Goal: Transaction & Acquisition: Purchase product/service

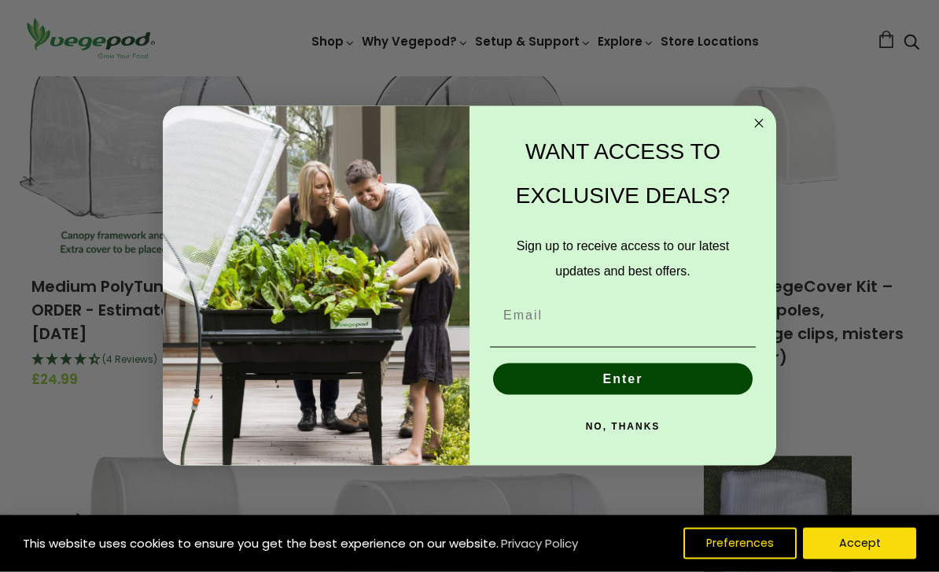
scroll to position [583, 0]
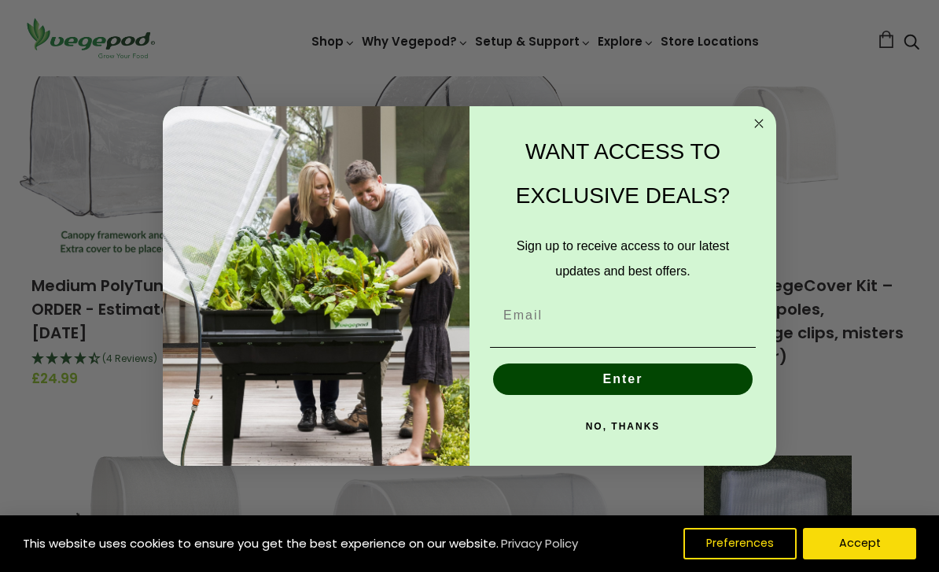
click at [762, 127] on icon "Close dialog" at bounding box center [759, 124] width 8 height 8
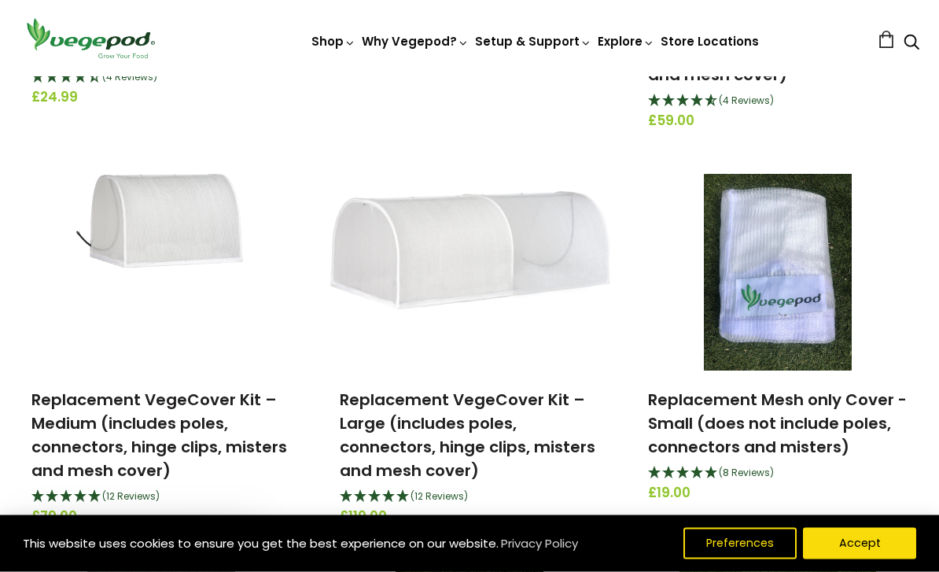
scroll to position [859, 0]
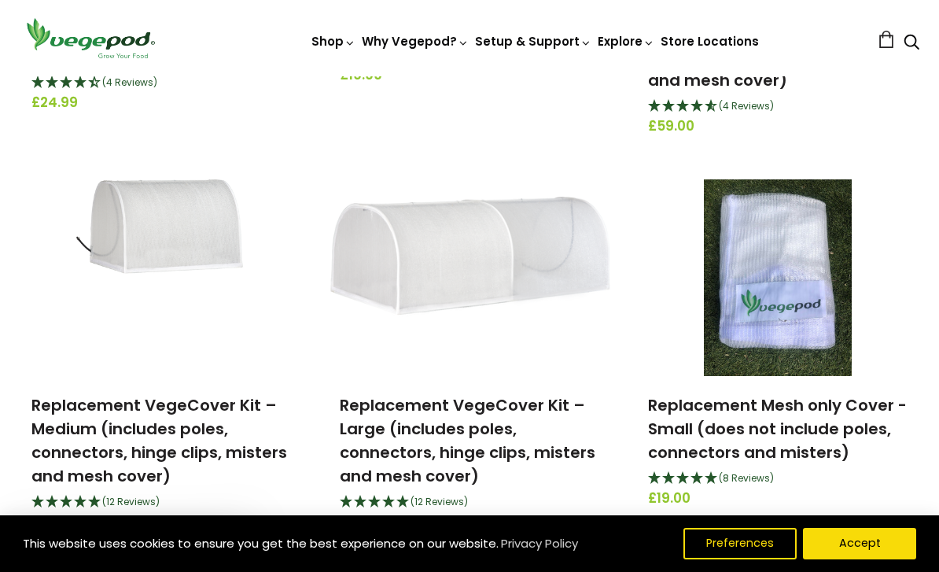
click at [189, 243] on img at bounding box center [161, 277] width 170 height 197
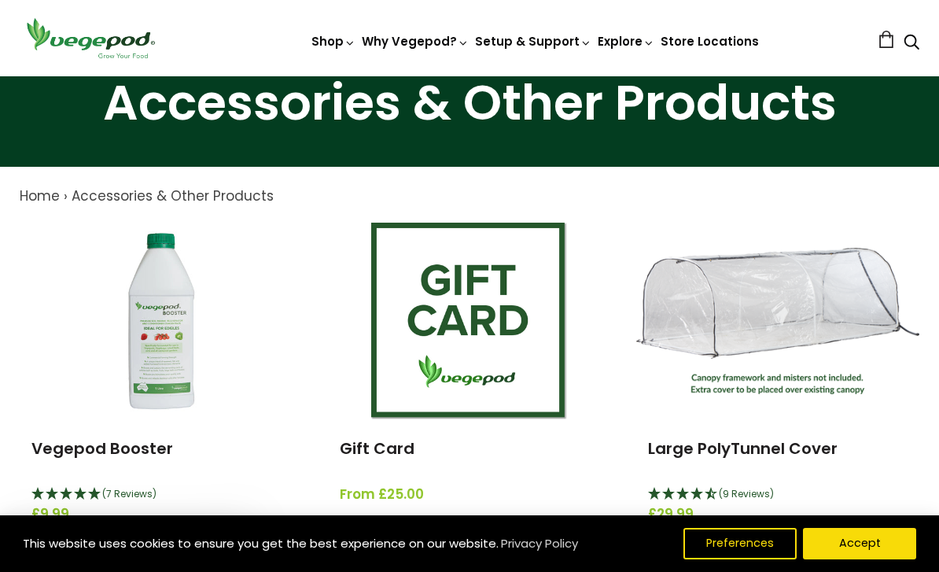
scroll to position [0, 0]
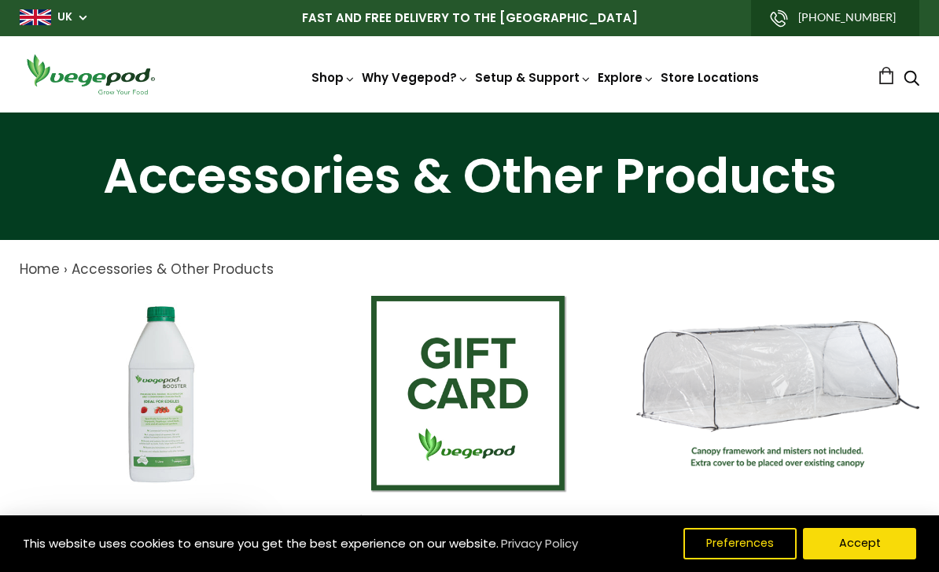
click at [882, 82] on link at bounding box center [886, 75] width 17 height 17
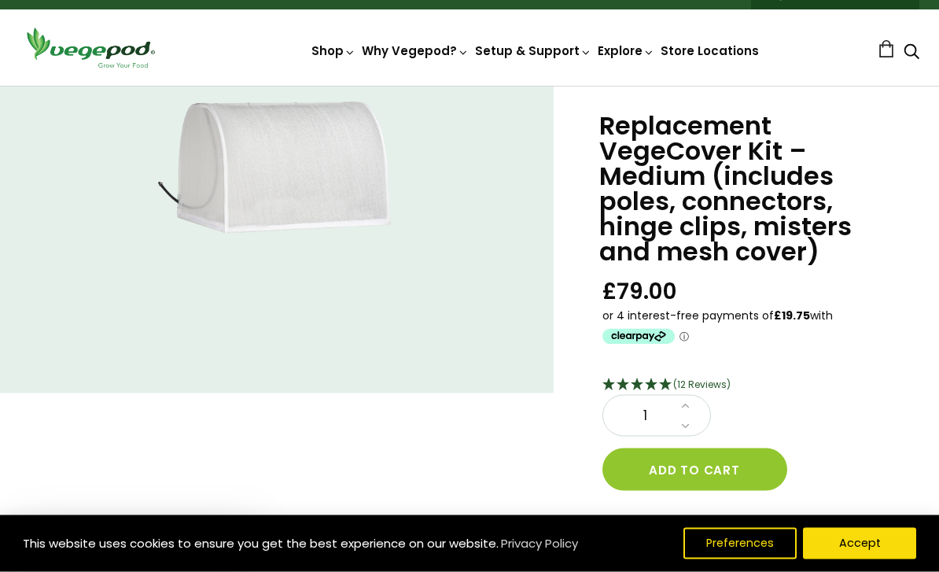
scroll to position [27, 0]
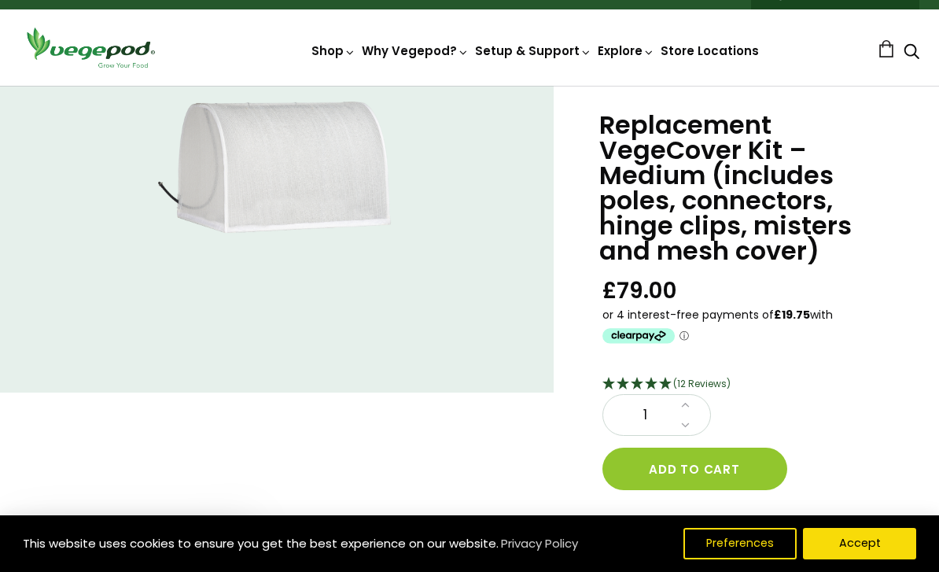
click at [894, 559] on button "Accept" at bounding box center [859, 543] width 113 height 31
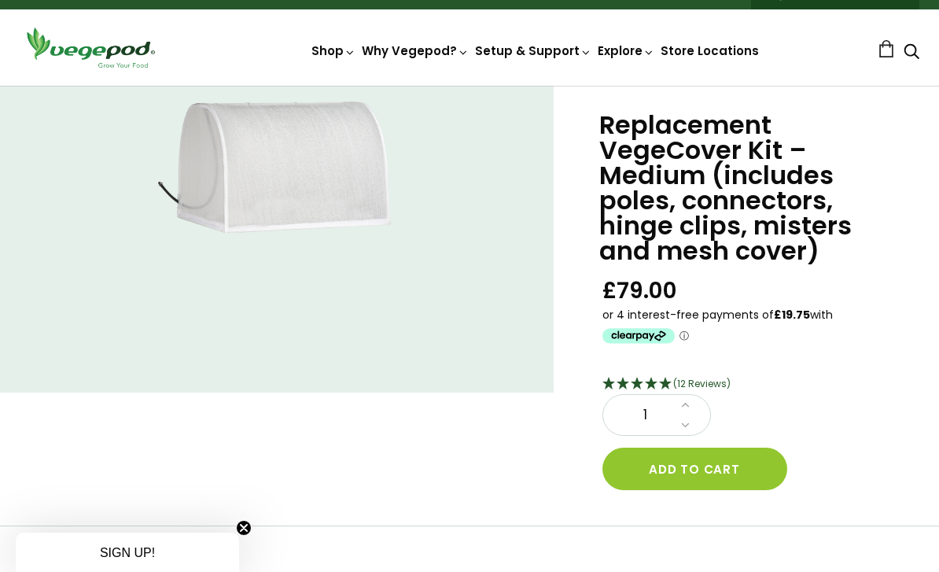
click at [749, 466] on button "Add to cart" at bounding box center [695, 469] width 185 height 42
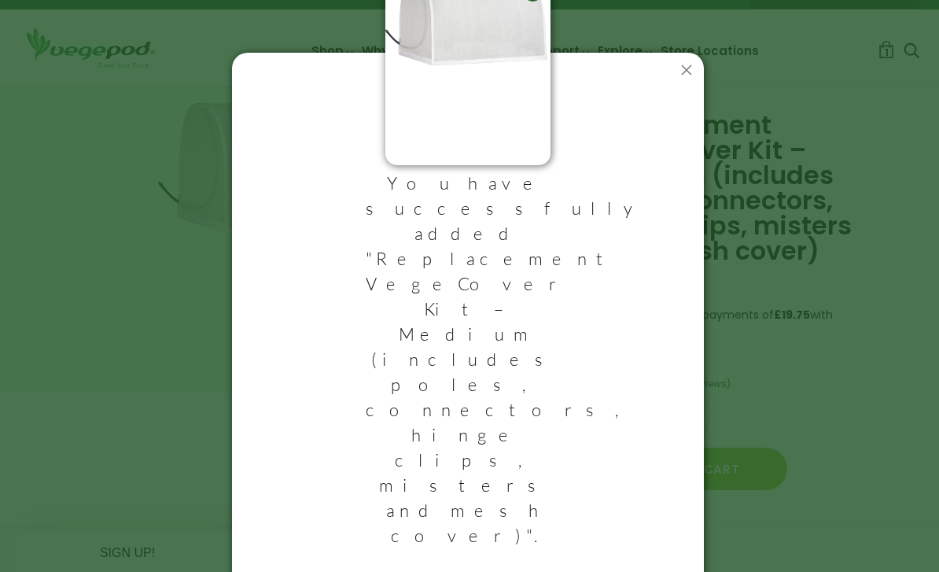
scroll to position [33, 0]
click at [691, 76] on icon at bounding box center [686, 70] width 25 height 25
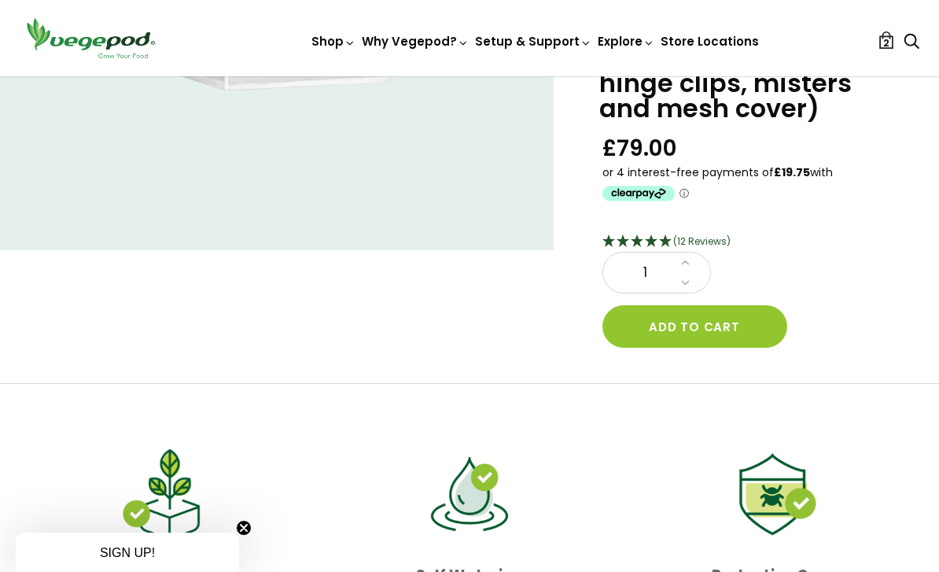
scroll to position [0, 0]
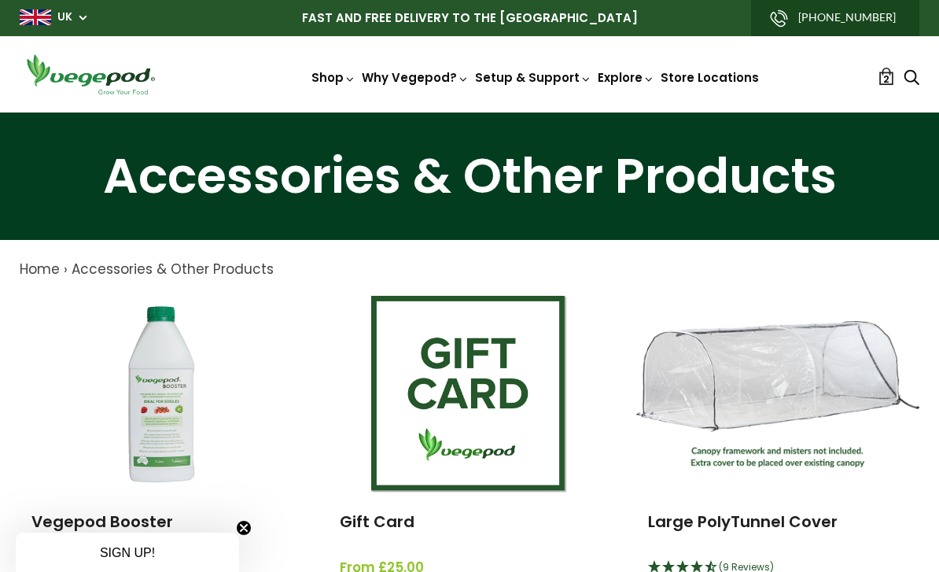
click at [885, 83] on span "2" at bounding box center [886, 79] width 6 height 15
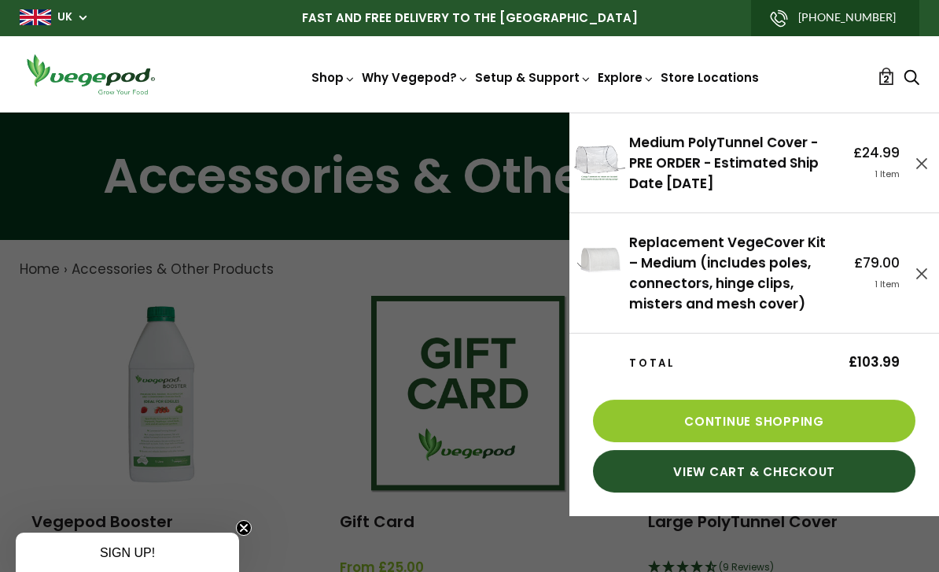
click at [838, 485] on link "View Cart & Checkout" at bounding box center [754, 471] width 323 height 42
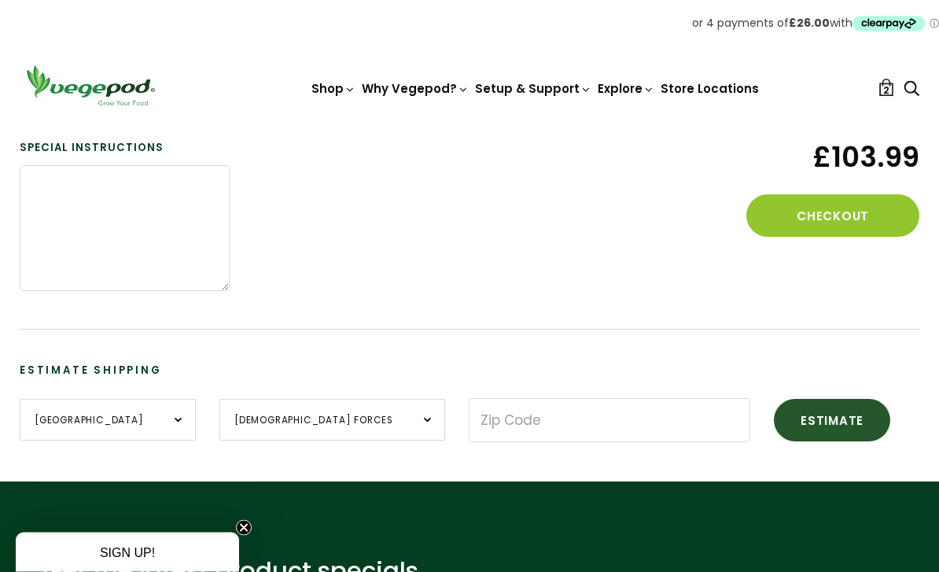
scroll to position [516, 0]
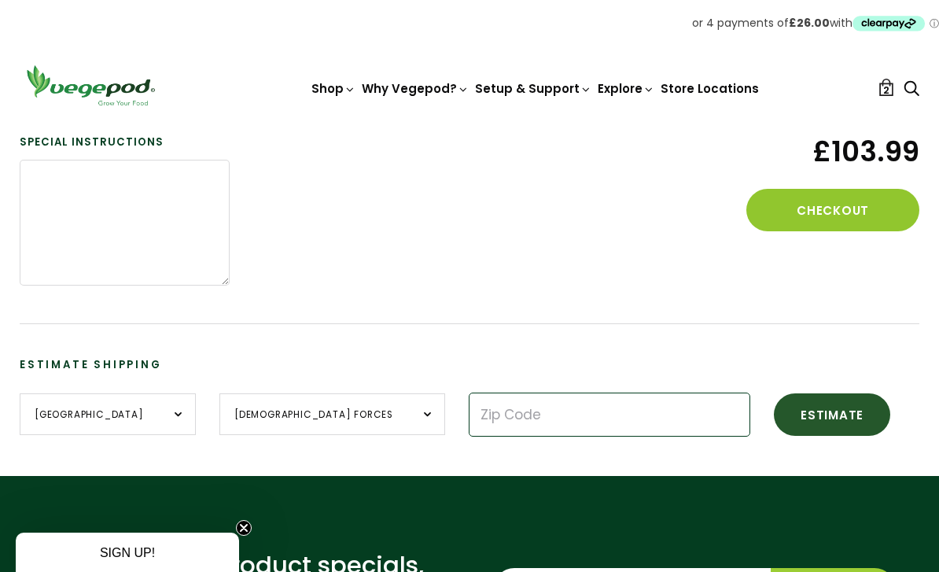
click at [504, 412] on input "Zip Code" at bounding box center [610, 415] width 282 height 44
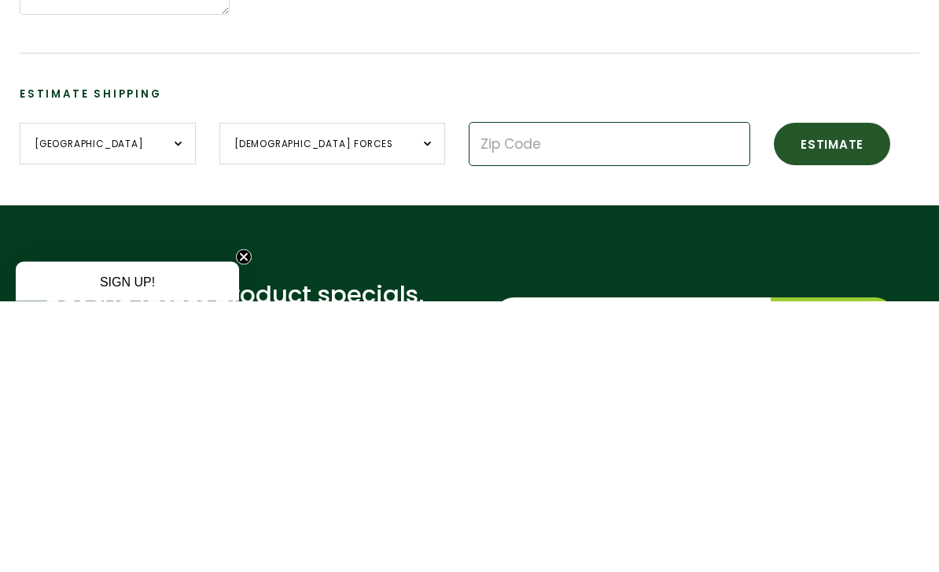
type input "GU22 8tg"
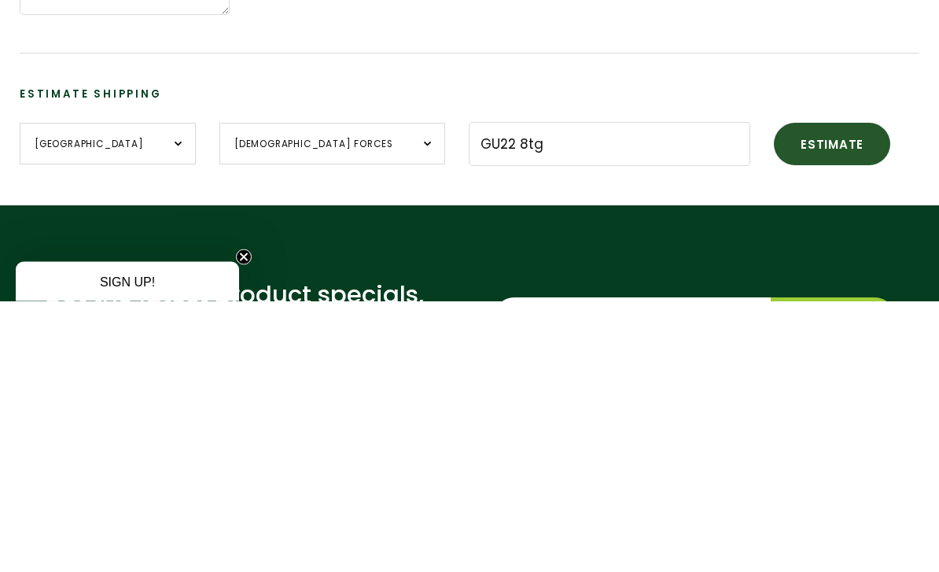
scroll to position [787, 0]
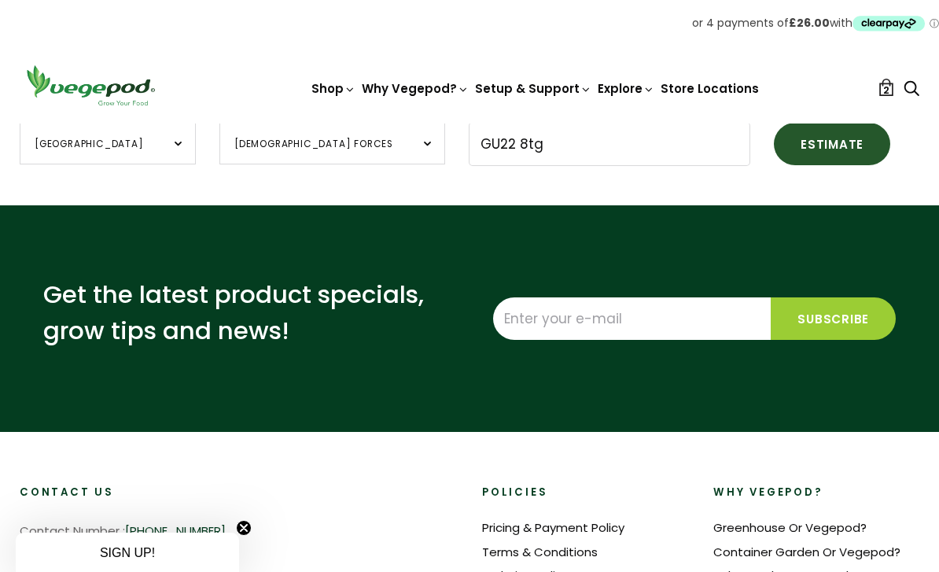
click at [774, 151] on button "Estimate" at bounding box center [832, 144] width 116 height 42
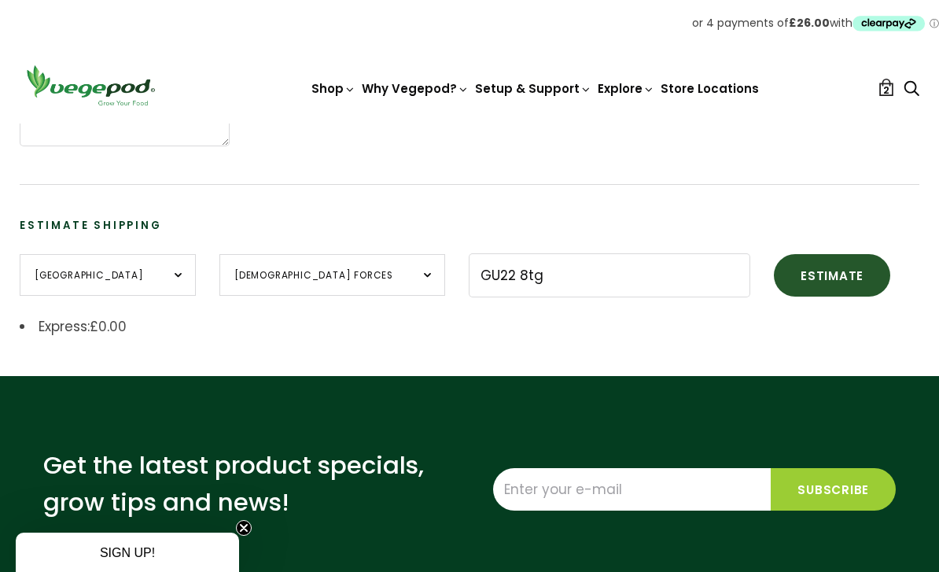
scroll to position [653, 0]
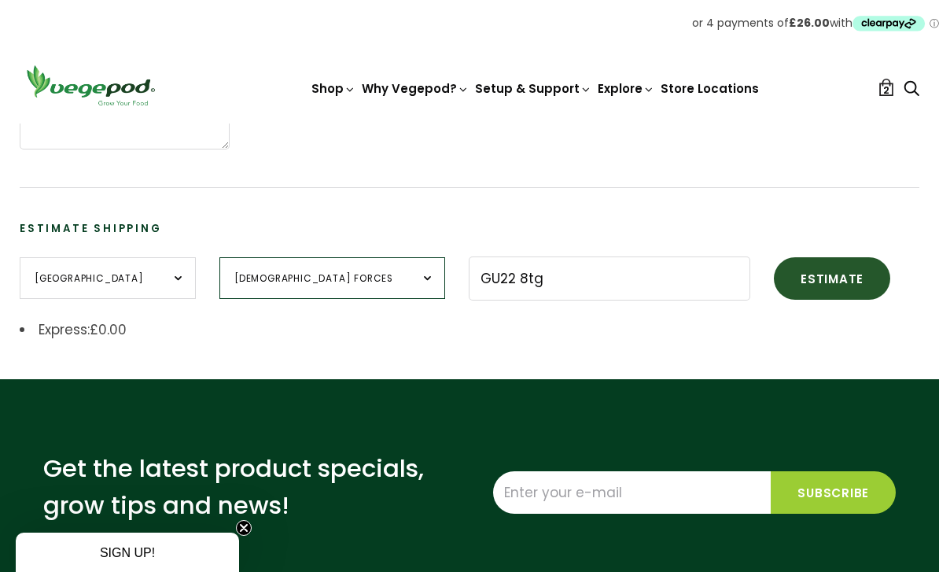
click at [341, 279] on select "British Forces England Northern Ireland Scotland Wales" at bounding box center [332, 278] width 226 height 42
select select "[GEOGRAPHIC_DATA]"
click at [774, 285] on button "Estimate" at bounding box center [832, 278] width 116 height 42
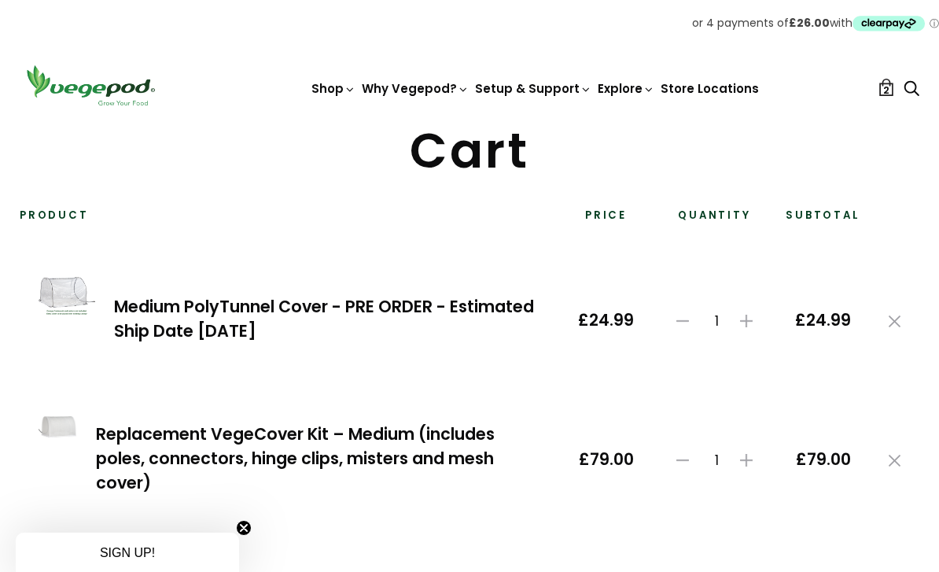
scroll to position [0, 0]
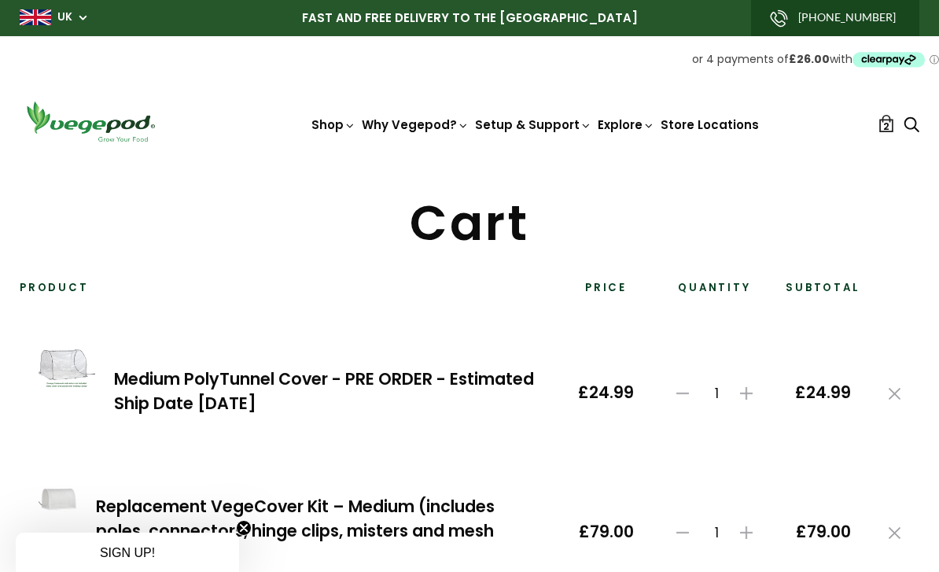
click at [519, 193] on link "FAQ" at bounding box center [577, 193] width 215 height 40
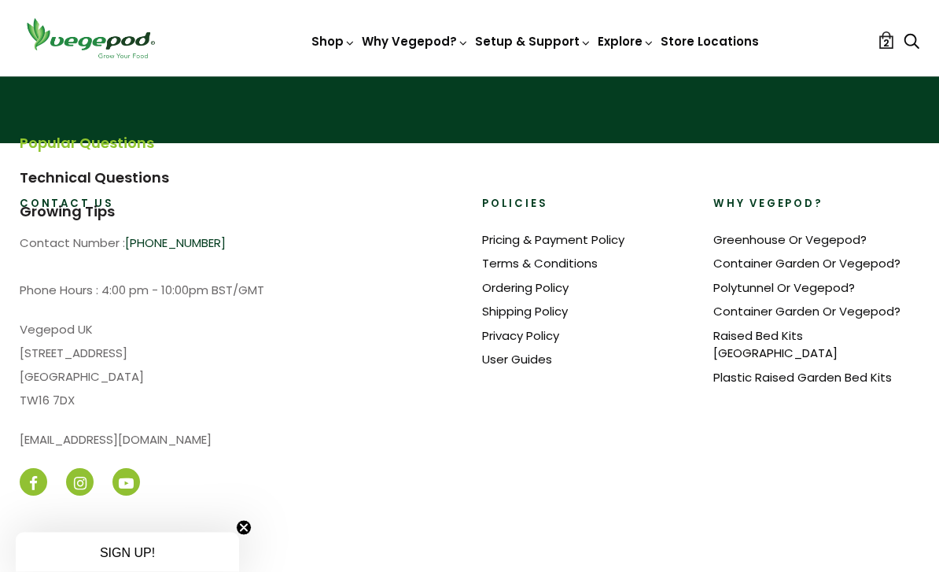
scroll to position [2535, 0]
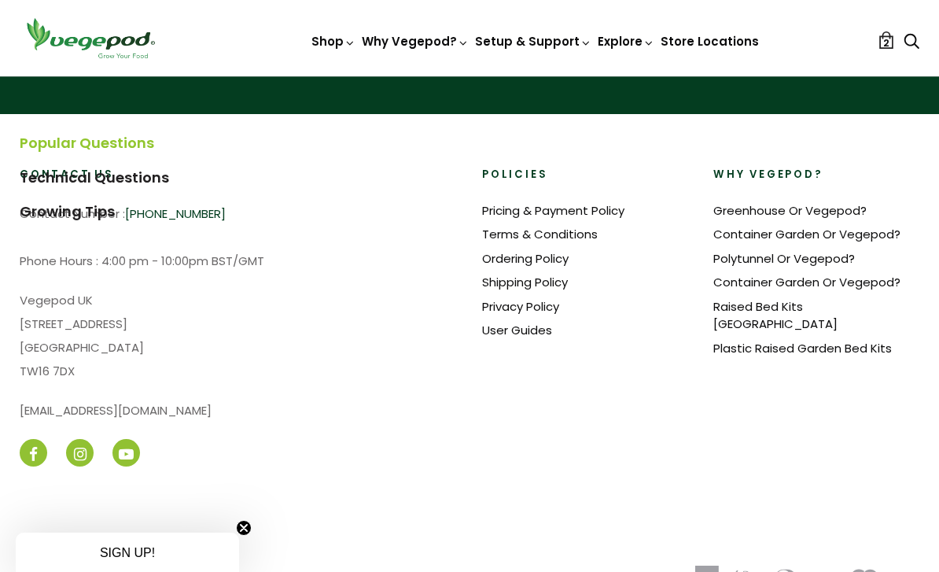
click at [553, 285] on link "Shipping Policy" at bounding box center [525, 282] width 86 height 17
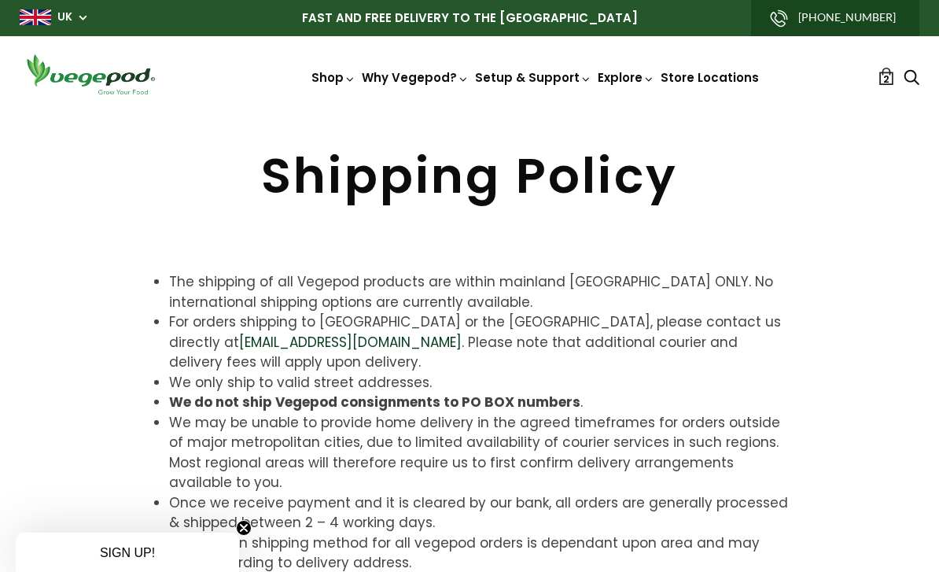
click at [890, 77] on link "2" at bounding box center [886, 76] width 17 height 17
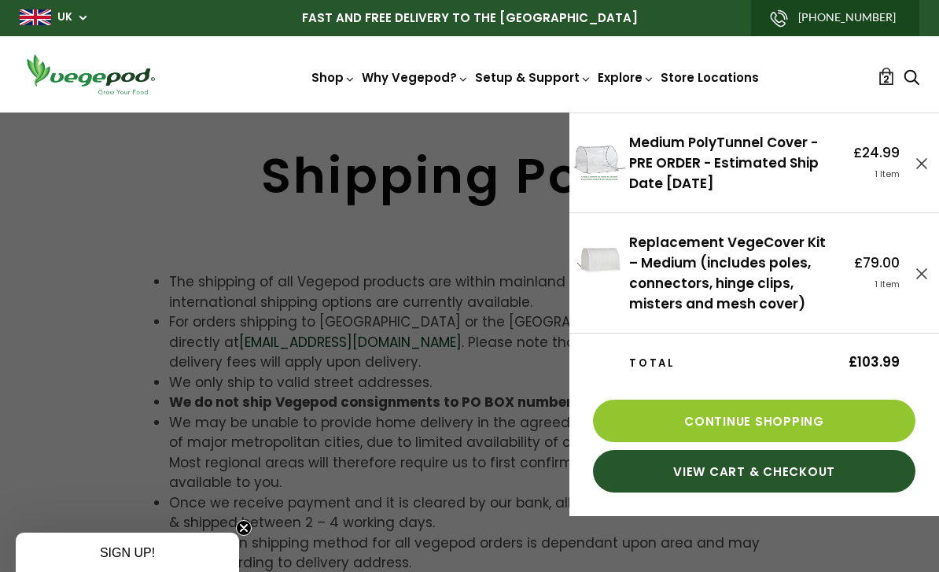
click at [823, 479] on link "View Cart & Checkout" at bounding box center [754, 471] width 323 height 42
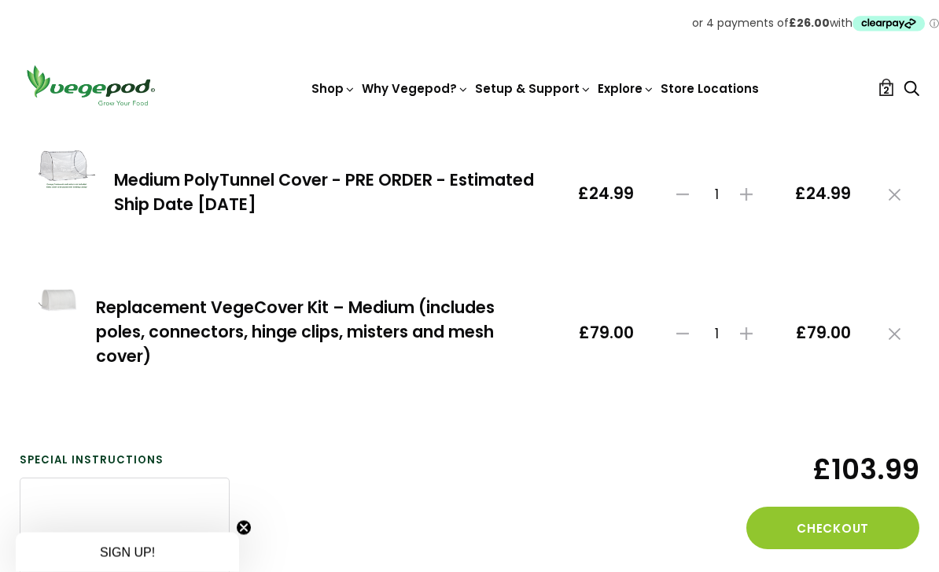
scroll to position [199, 0]
click at [383, 175] on link "Medium PolyTunnel Cover - PRE ORDER - Estimated Ship Date [DATE]" at bounding box center [324, 191] width 420 height 47
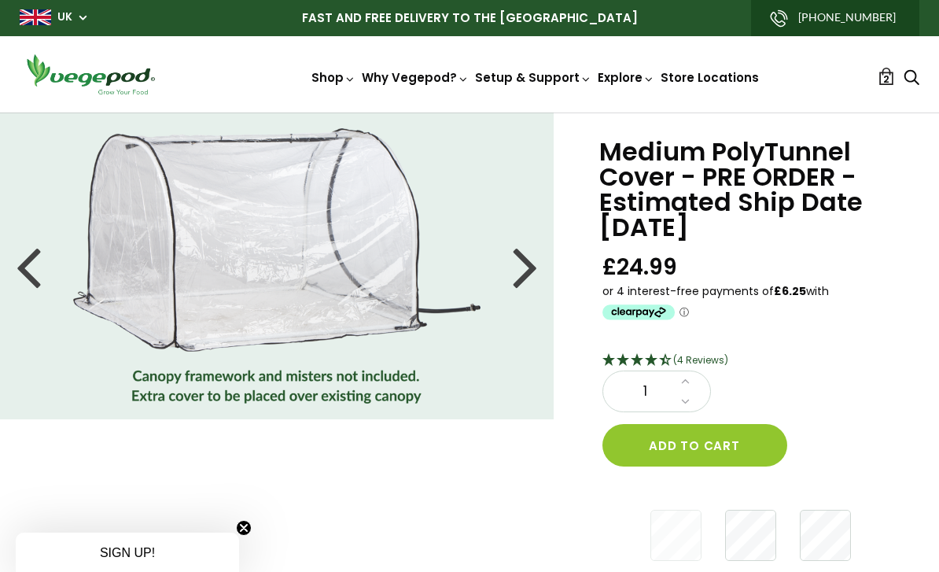
click at [882, 79] on link "2" at bounding box center [886, 76] width 17 height 17
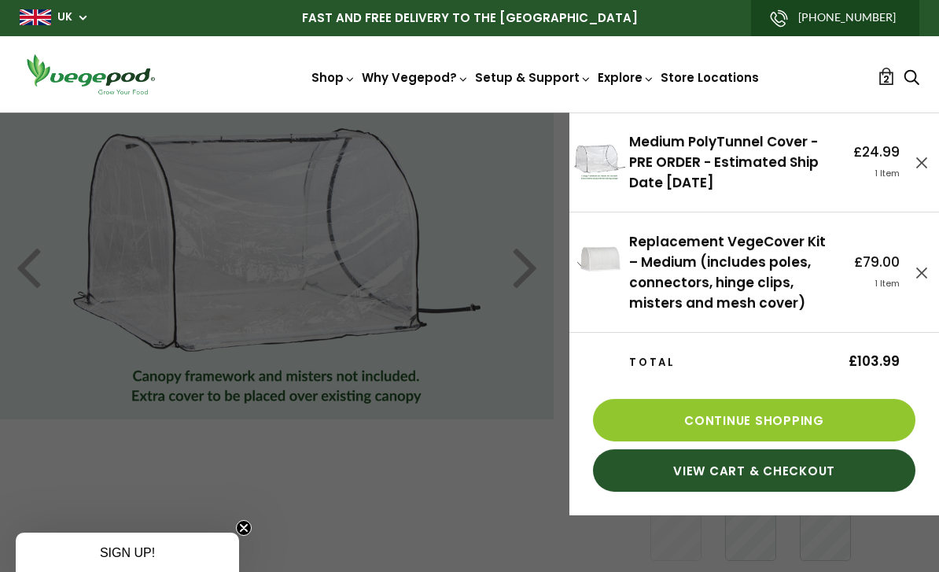
click at [736, 286] on link "Replacement VegeCover Kit – Medium (includes poles, connectors, hinge clips, mi…" at bounding box center [727, 272] width 197 height 80
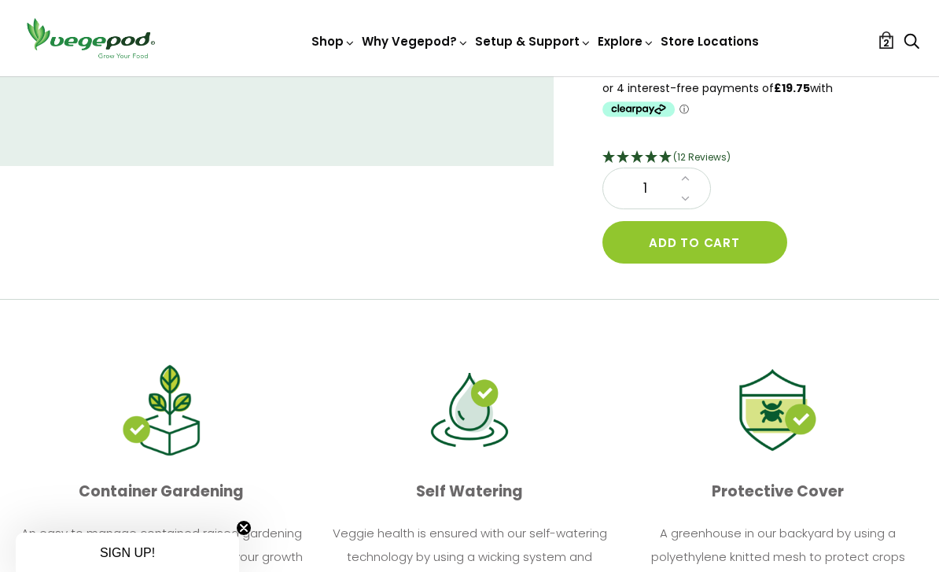
scroll to position [242, 0]
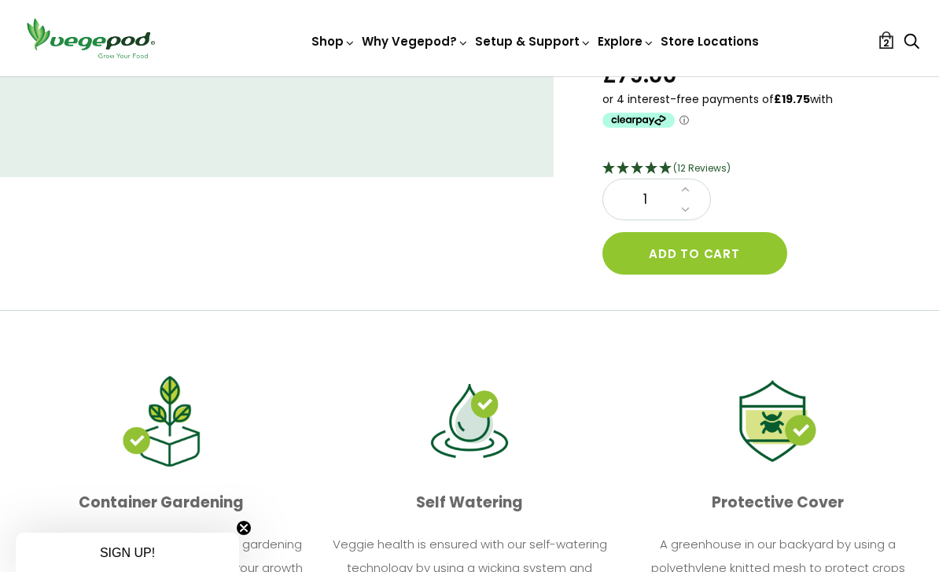
click at [884, 42] on span "2" at bounding box center [886, 42] width 6 height 15
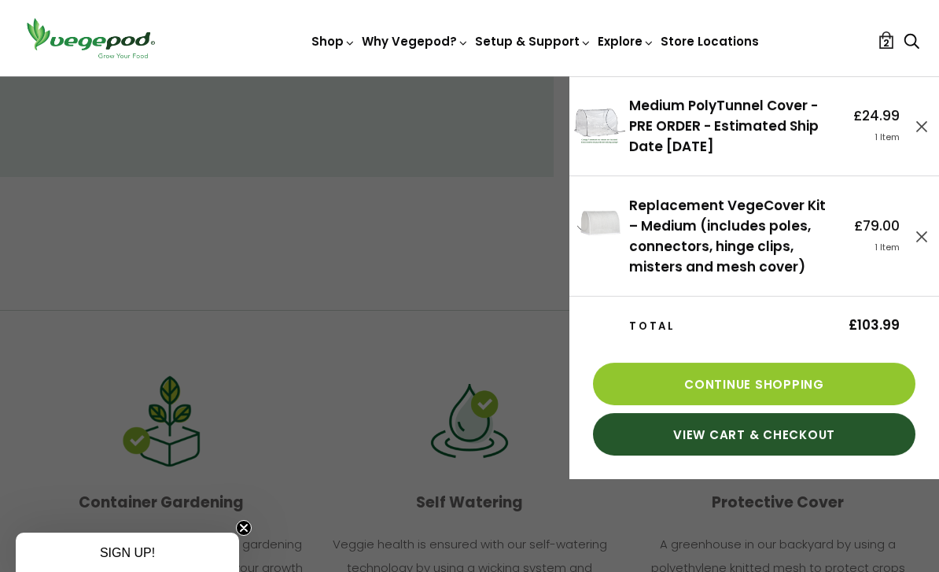
click at [825, 440] on link "View Cart & Checkout" at bounding box center [754, 434] width 323 height 42
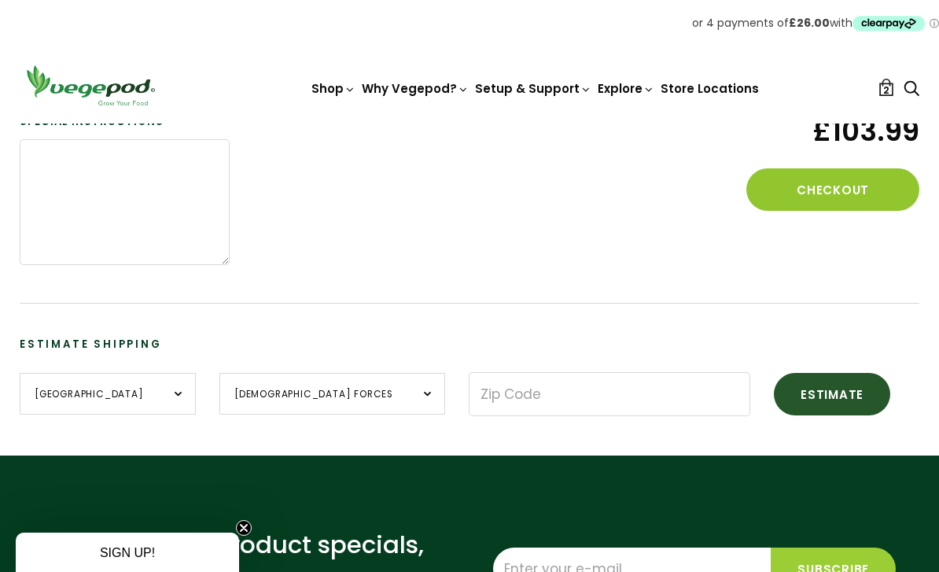
scroll to position [539, 0]
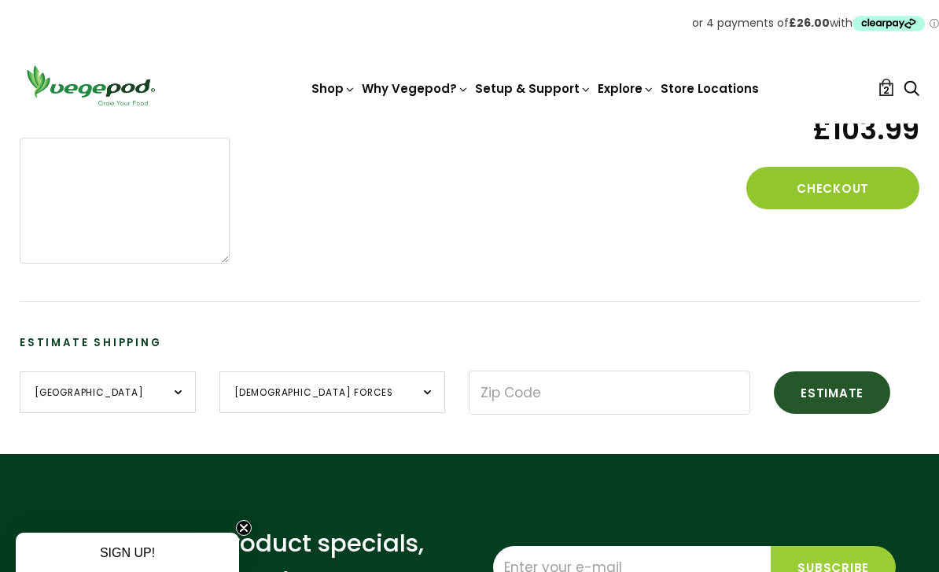
click at [850, 190] on button "Checkout" at bounding box center [833, 188] width 173 height 42
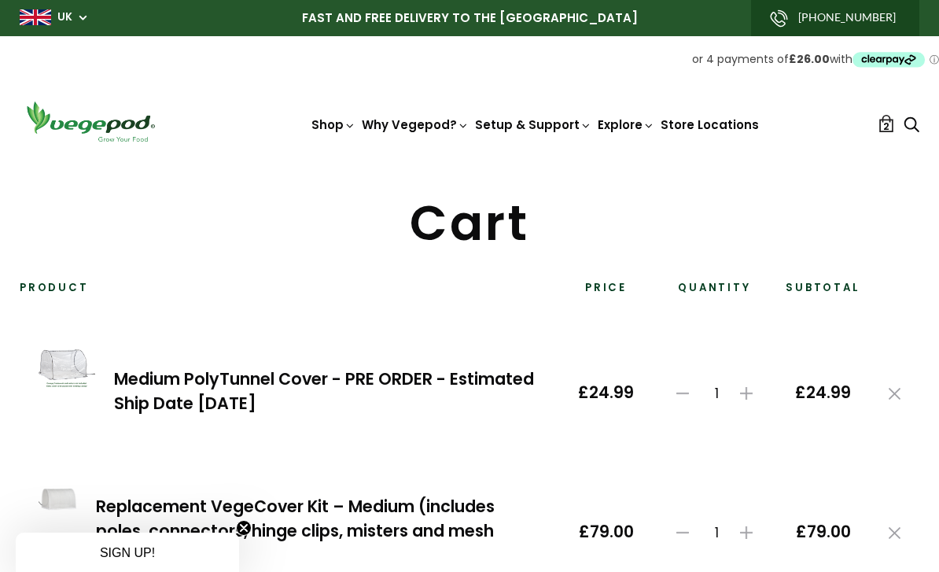
click at [900, 61] on icon "Clearpay logo - Opens a dialog" at bounding box center [889, 59] width 72 height 15
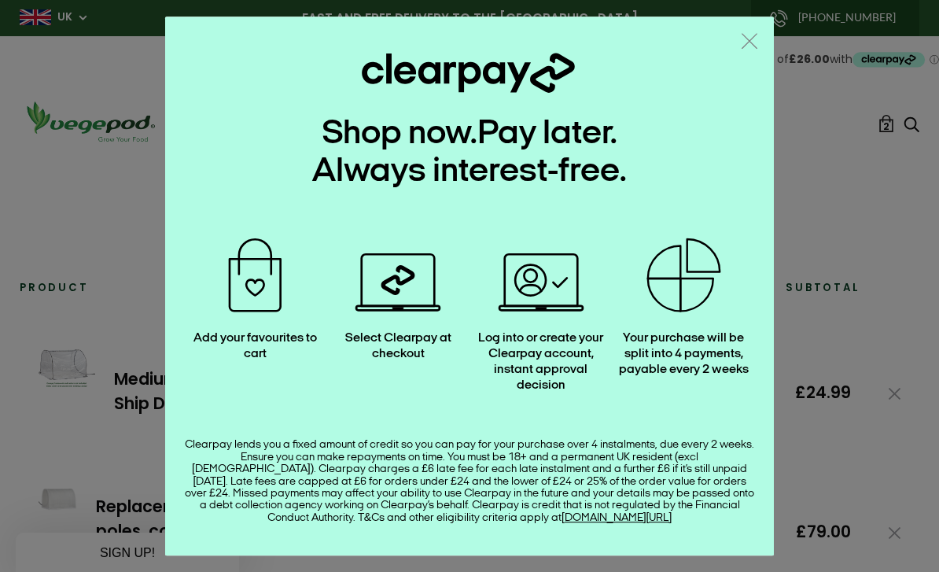
click at [854, 255] on div ".a { fill: none; stroke: #808284; stroke-linecap: round; stroke-linejoin: round…" at bounding box center [469, 286] width 939 height 572
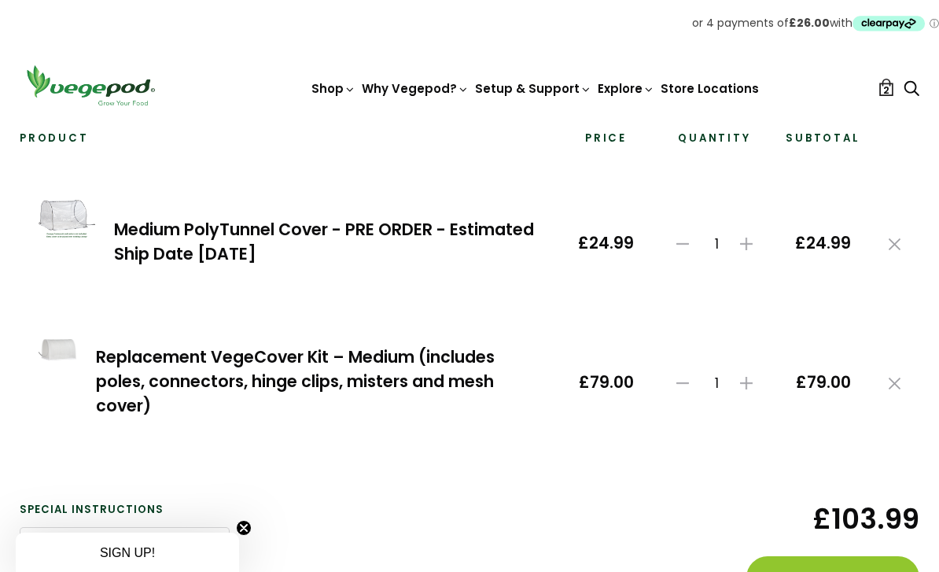
scroll to position [175, 0]
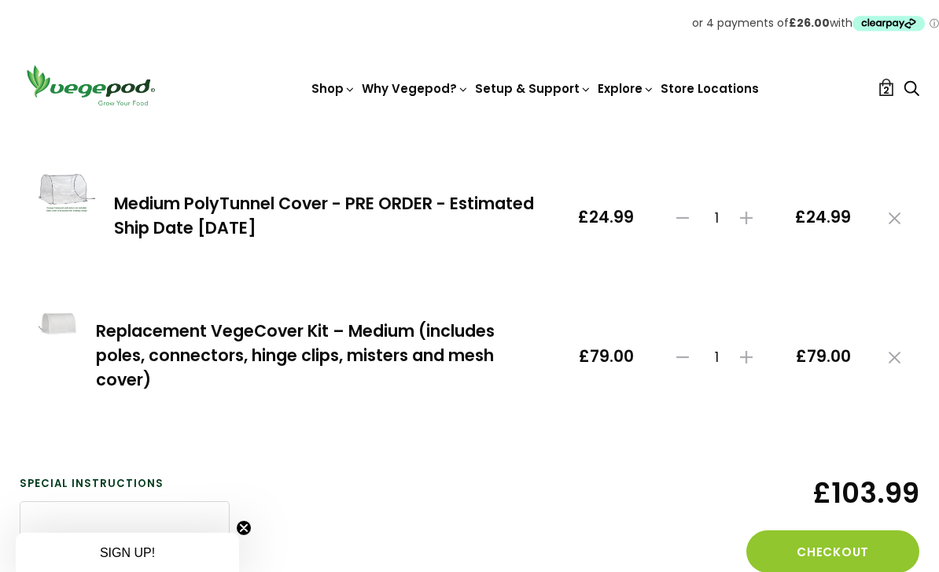
click at [872, 562] on button "Checkout" at bounding box center [833, 551] width 173 height 42
